Goal: Check status

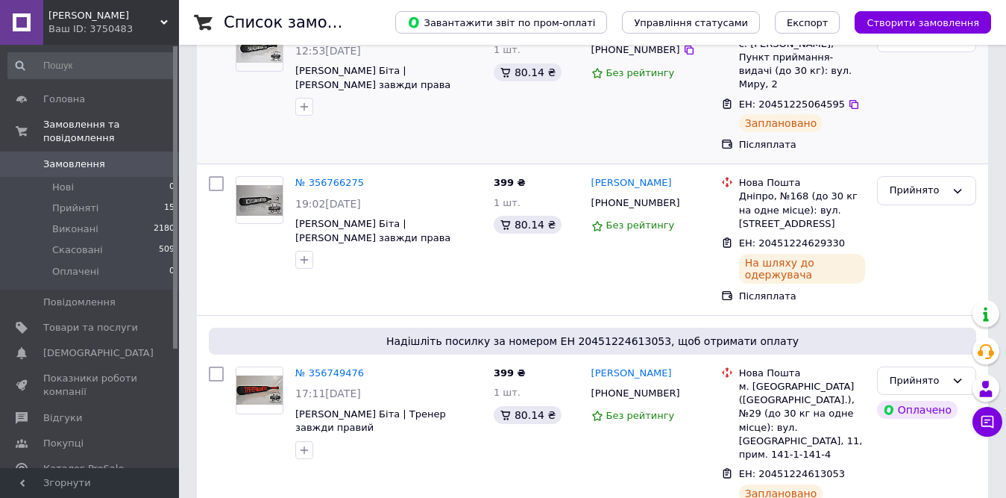
scroll to position [224, 0]
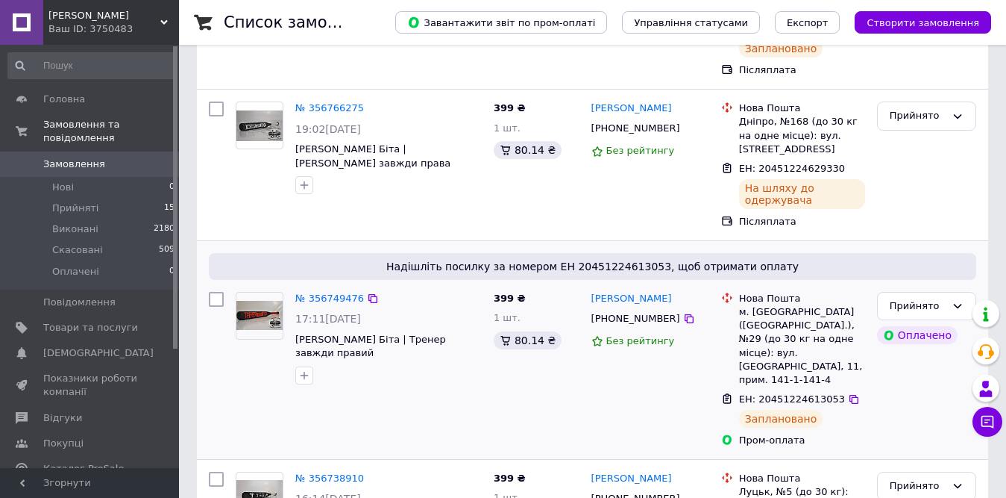
click at [418, 311] on div "17:11[DATE]" at bounding box center [388, 318] width 186 height 15
click at [265, 301] on img at bounding box center [259, 315] width 46 height 29
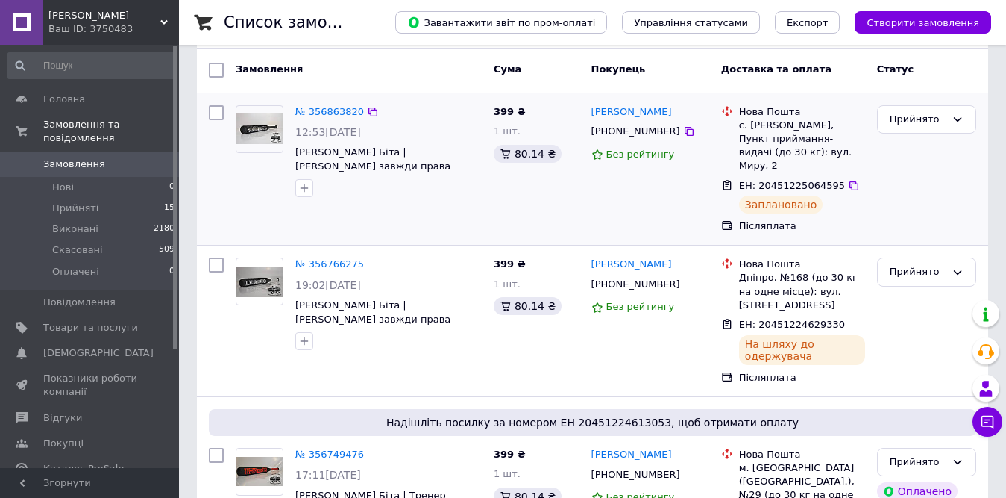
scroll to position [149, 0]
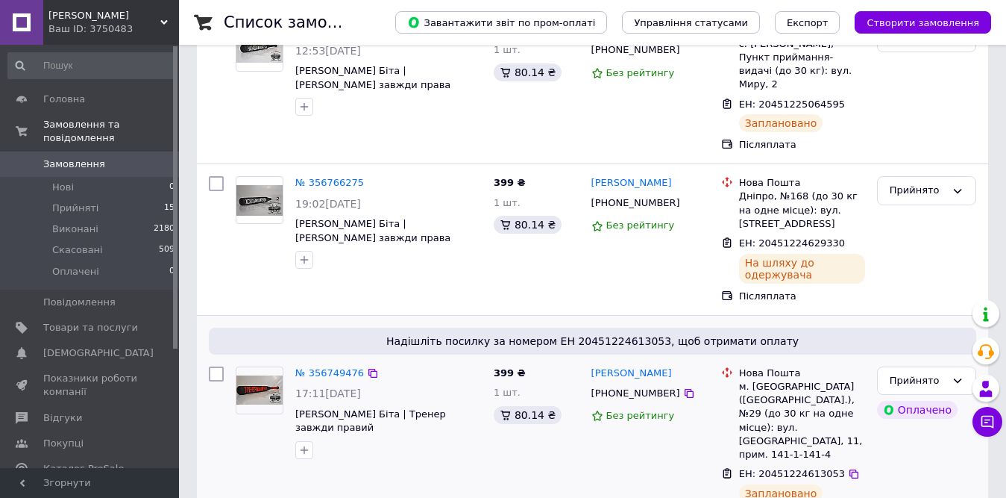
click at [258, 377] on img at bounding box center [259, 389] width 46 height 29
